Goal: Task Accomplishment & Management: Use online tool/utility

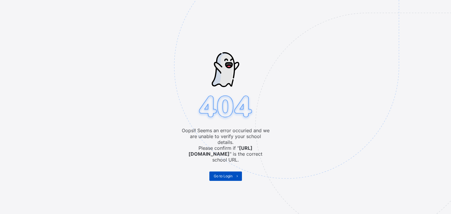
click at [225, 174] on span "Go to Login" at bounding box center [223, 176] width 19 height 4
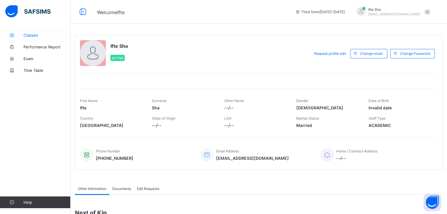
click at [40, 38] on link "Classes" at bounding box center [35, 35] width 70 height 12
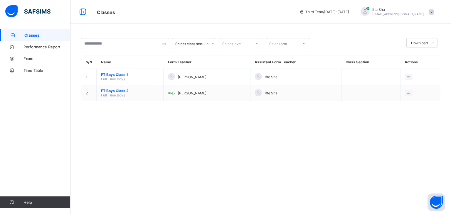
click at [112, 90] on span "FT Boys Class 2" at bounding box center [130, 91] width 58 height 4
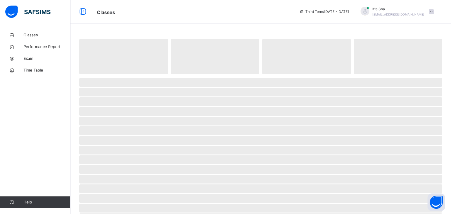
click at [112, 90] on span "‌" at bounding box center [260, 92] width 363 height 9
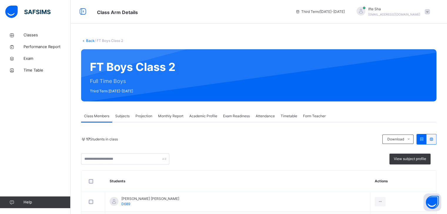
click at [142, 115] on span "Projection" at bounding box center [143, 116] width 17 height 5
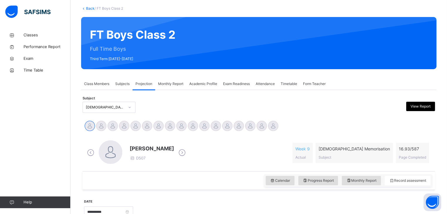
scroll to position [35, 0]
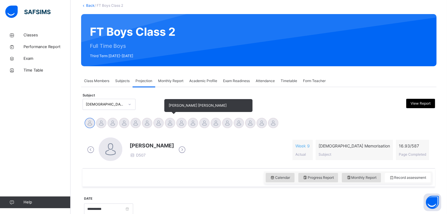
click at [168, 121] on div at bounding box center [170, 123] width 10 height 10
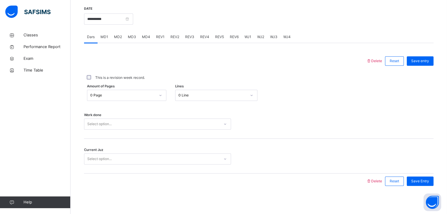
scroll to position [227, 0]
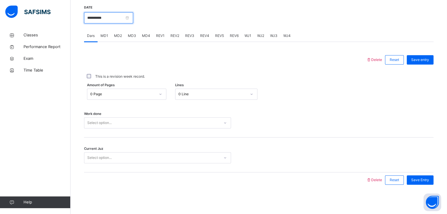
click at [120, 17] on input "**********" at bounding box center [108, 17] width 49 height 11
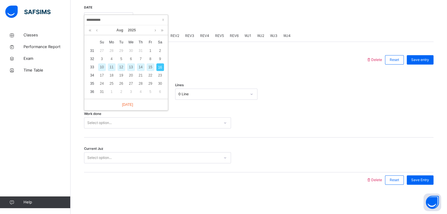
click at [149, 66] on div "15" at bounding box center [151, 67] width 8 height 8
type input "**********"
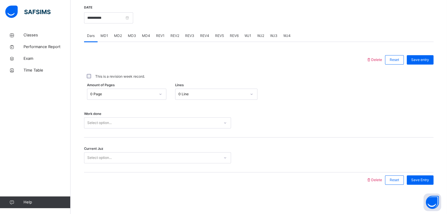
click at [109, 123] on div "Select option..." at bounding box center [99, 122] width 24 height 11
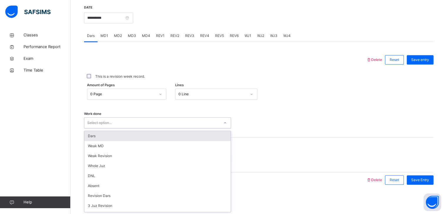
click at [108, 132] on div "Dars" at bounding box center [157, 136] width 146 height 10
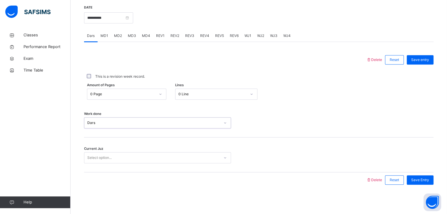
click at [214, 103] on div "Work done option Dars, selected. 0 results available. Select is focused ,type t…" at bounding box center [258, 120] width 349 height 35
click at [201, 95] on div "0 Line" at bounding box center [212, 94] width 68 height 5
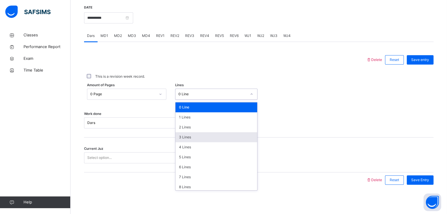
click at [186, 141] on div "3 Lines" at bounding box center [216, 137] width 82 height 10
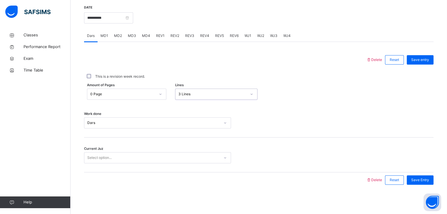
click at [186, 157] on div "Select option..." at bounding box center [151, 158] width 135 height 9
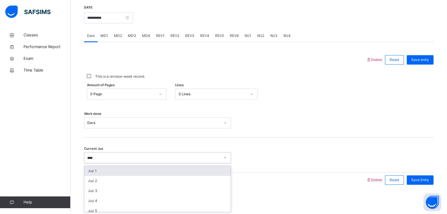
type input "*****"
click at [182, 172] on div "Juz 9" at bounding box center [157, 171] width 146 height 10
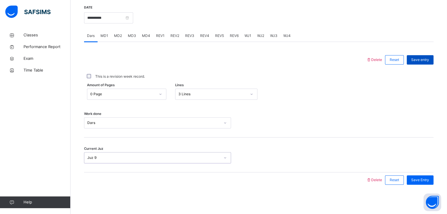
click at [433, 59] on div "Save entry" at bounding box center [420, 59] width 27 height 9
click at [147, 36] on span "MD4" at bounding box center [146, 35] width 8 height 5
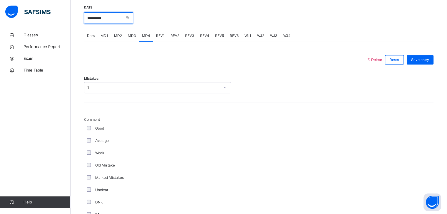
click at [130, 21] on input "**********" at bounding box center [108, 17] width 49 height 11
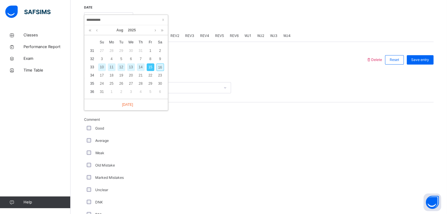
click at [161, 67] on div "16" at bounding box center [160, 67] width 8 height 8
type input "**********"
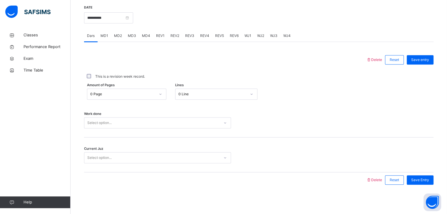
click at [145, 33] on span "MD4" at bounding box center [146, 35] width 8 height 5
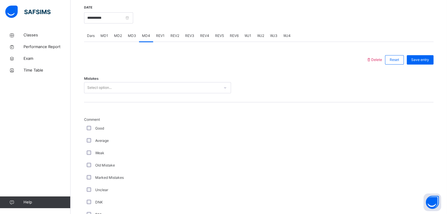
click at [139, 84] on div "Select option..." at bounding box center [151, 87] width 135 height 9
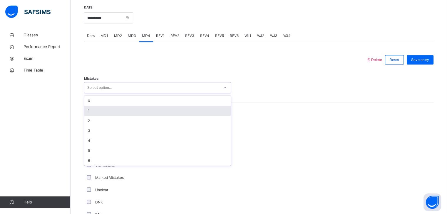
click at [128, 108] on div "1" at bounding box center [157, 111] width 146 height 10
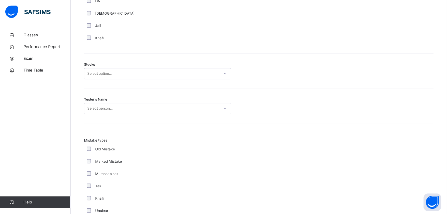
scroll to position [473, 0]
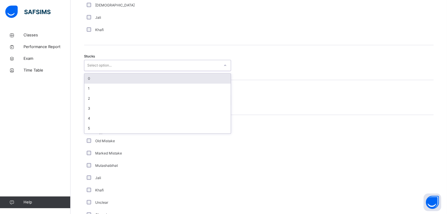
click at [88, 64] on div "Select option..." at bounding box center [99, 65] width 24 height 11
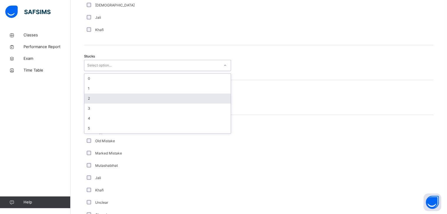
click at [95, 100] on div "2" at bounding box center [157, 99] width 146 height 10
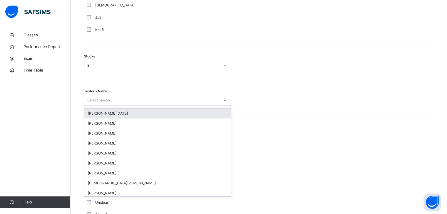
click at [95, 100] on div "Select person..." at bounding box center [99, 100] width 25 height 11
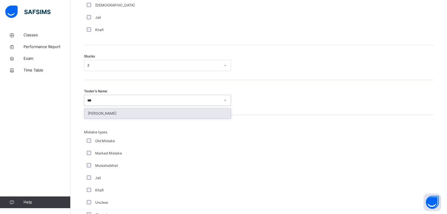
type input "****"
click at [102, 112] on div "[PERSON_NAME]" at bounding box center [157, 114] width 146 height 10
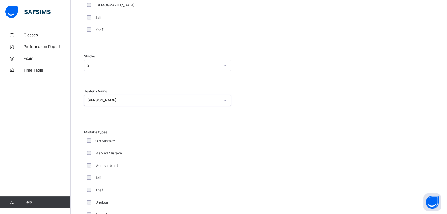
click at [102, 112] on div "Tester's Name option [PERSON_NAME], selected. 0 results available. Select is fo…" at bounding box center [258, 97] width 349 height 35
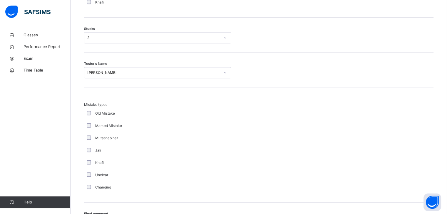
scroll to position [566, 0]
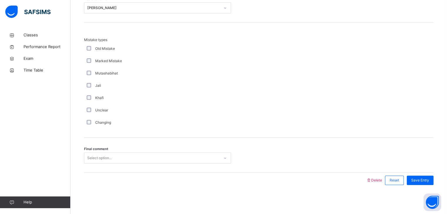
click at [112, 159] on div "Select option..." at bounding box center [151, 158] width 135 height 9
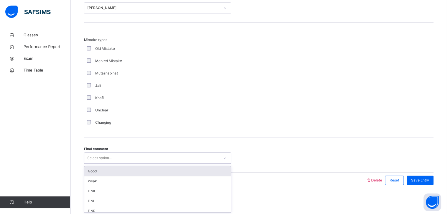
click at [113, 170] on div "Good" at bounding box center [157, 172] width 146 height 10
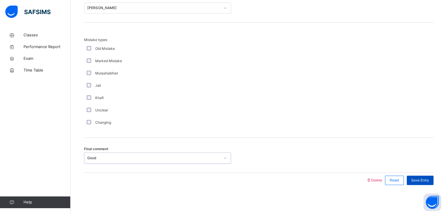
click at [426, 178] on span "Save Entry" at bounding box center [420, 180] width 18 height 5
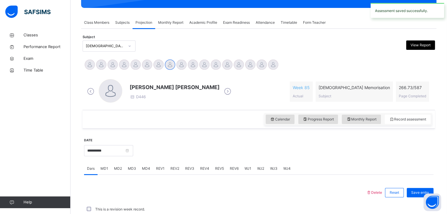
scroll to position [227, 0]
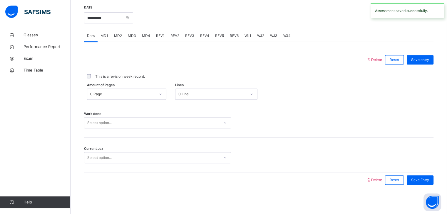
click at [156, 36] on span "REV1" at bounding box center [160, 35] width 9 height 5
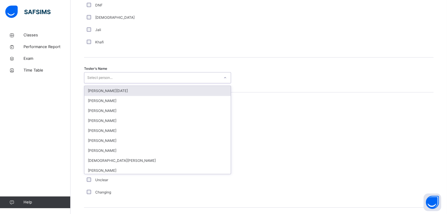
click at [150, 76] on div "Select person..." at bounding box center [151, 77] width 135 height 9
type input "****"
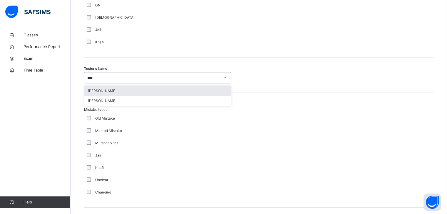
click at [147, 93] on div "[PERSON_NAME]" at bounding box center [157, 91] width 146 height 10
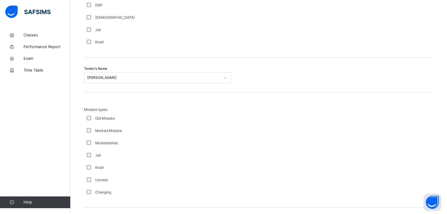
click at [141, 126] on div "Marked Mistake" at bounding box center [157, 131] width 147 height 12
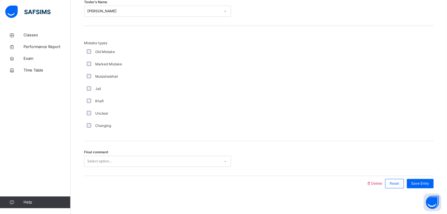
scroll to position [636, 0]
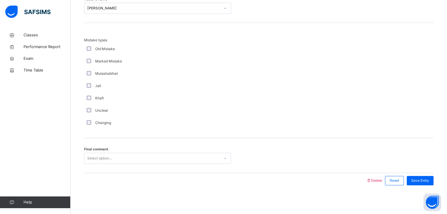
click at [124, 164] on div "Final comment Select option..." at bounding box center [258, 155] width 349 height 35
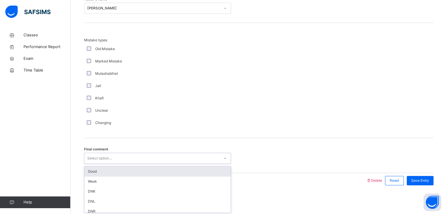
click at [117, 157] on div "Select option..." at bounding box center [151, 158] width 135 height 9
click at [117, 171] on div "Good" at bounding box center [157, 172] width 146 height 10
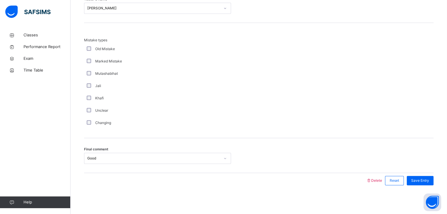
click at [163, 100] on div "Khafi" at bounding box center [157, 98] width 144 height 5
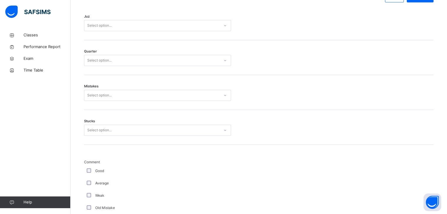
scroll to position [248, 0]
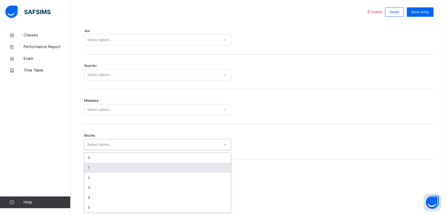
click at [108, 150] on div "option 1 focused, 2 of 6. 6 results available. Use Up and Down to choose option…" at bounding box center [157, 144] width 147 height 11
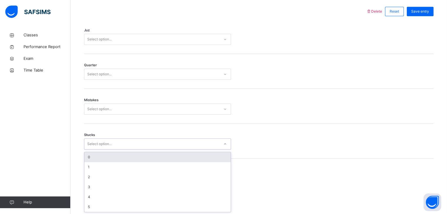
click at [97, 154] on div "0" at bounding box center [157, 157] width 146 height 10
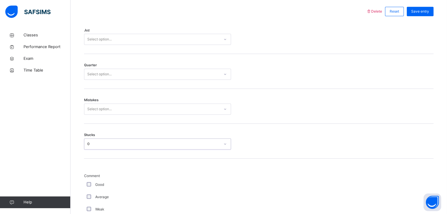
click at [92, 109] on div "Select option..." at bounding box center [99, 109] width 24 height 11
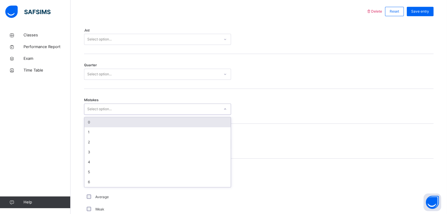
click at [93, 124] on div "0" at bounding box center [157, 122] width 146 height 10
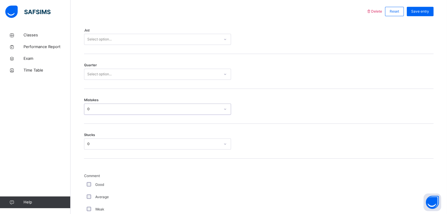
click at [98, 71] on div "Select option..." at bounding box center [99, 74] width 24 height 11
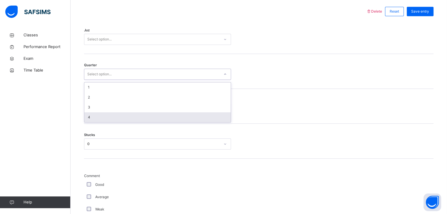
click at [97, 116] on div "4" at bounding box center [157, 117] width 146 height 10
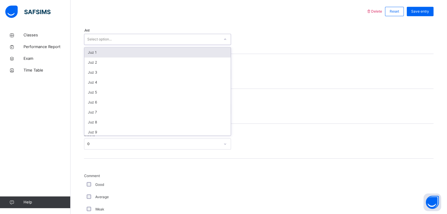
click at [102, 39] on div "Select option..." at bounding box center [99, 39] width 24 height 11
type input "**"
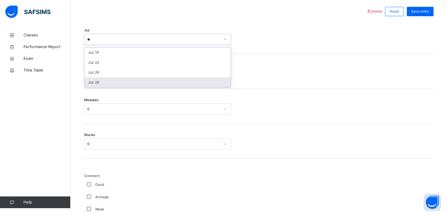
click at [104, 81] on div "Juz 28" at bounding box center [157, 83] width 146 height 10
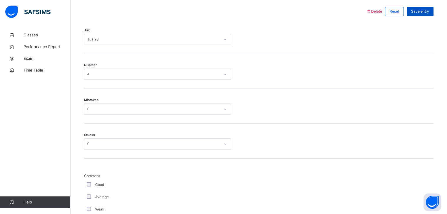
click at [423, 9] on span "Save entry" at bounding box center [420, 11] width 18 height 5
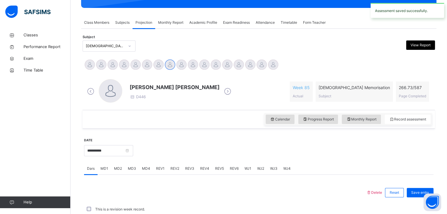
scroll to position [227, 0]
